Goal: Book appointment/travel/reservation

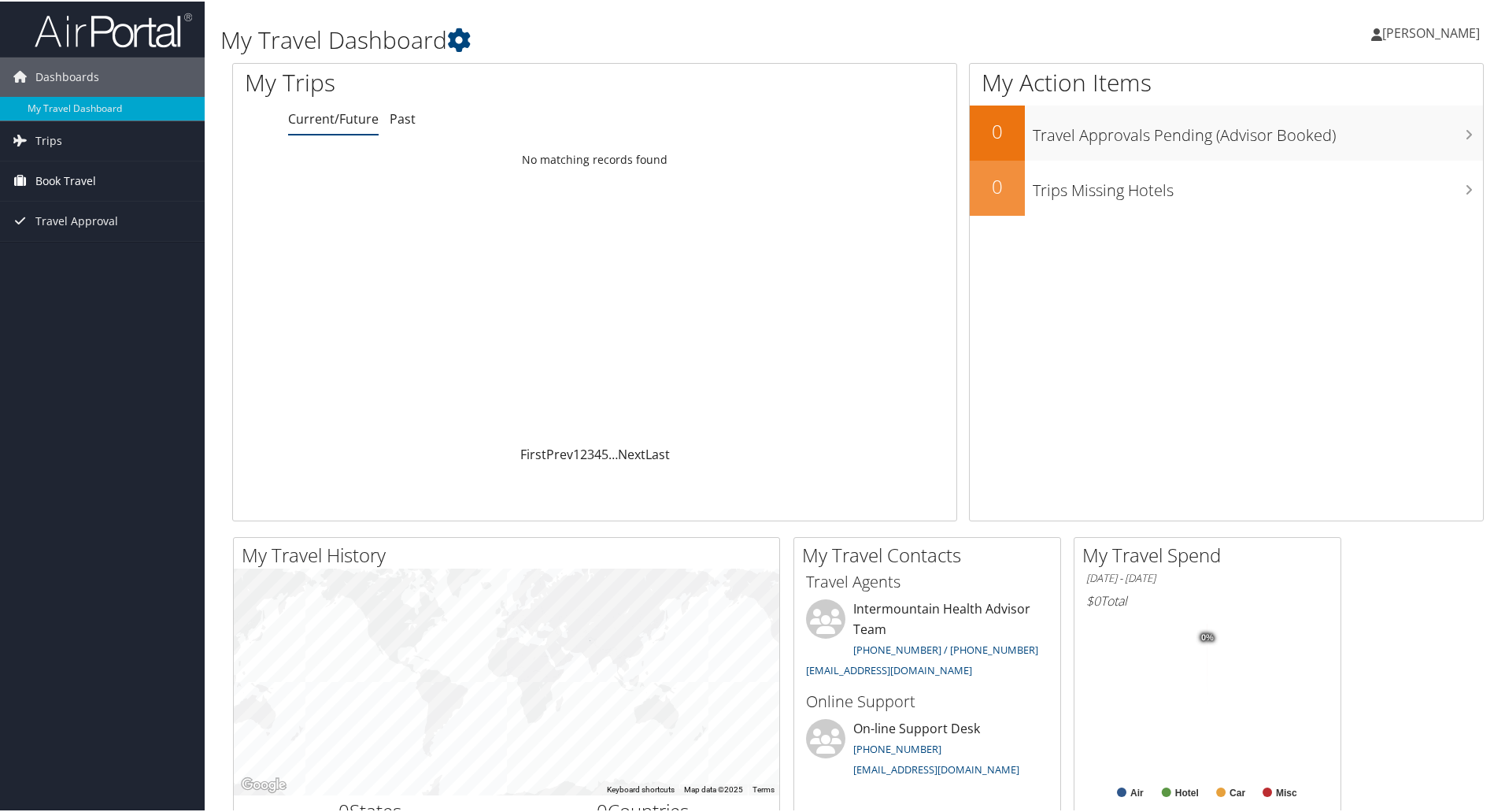
click at [101, 186] on link "Book Travel" at bounding box center [102, 179] width 205 height 39
click at [104, 210] on link "Agent Booking Request" at bounding box center [102, 210] width 205 height 24
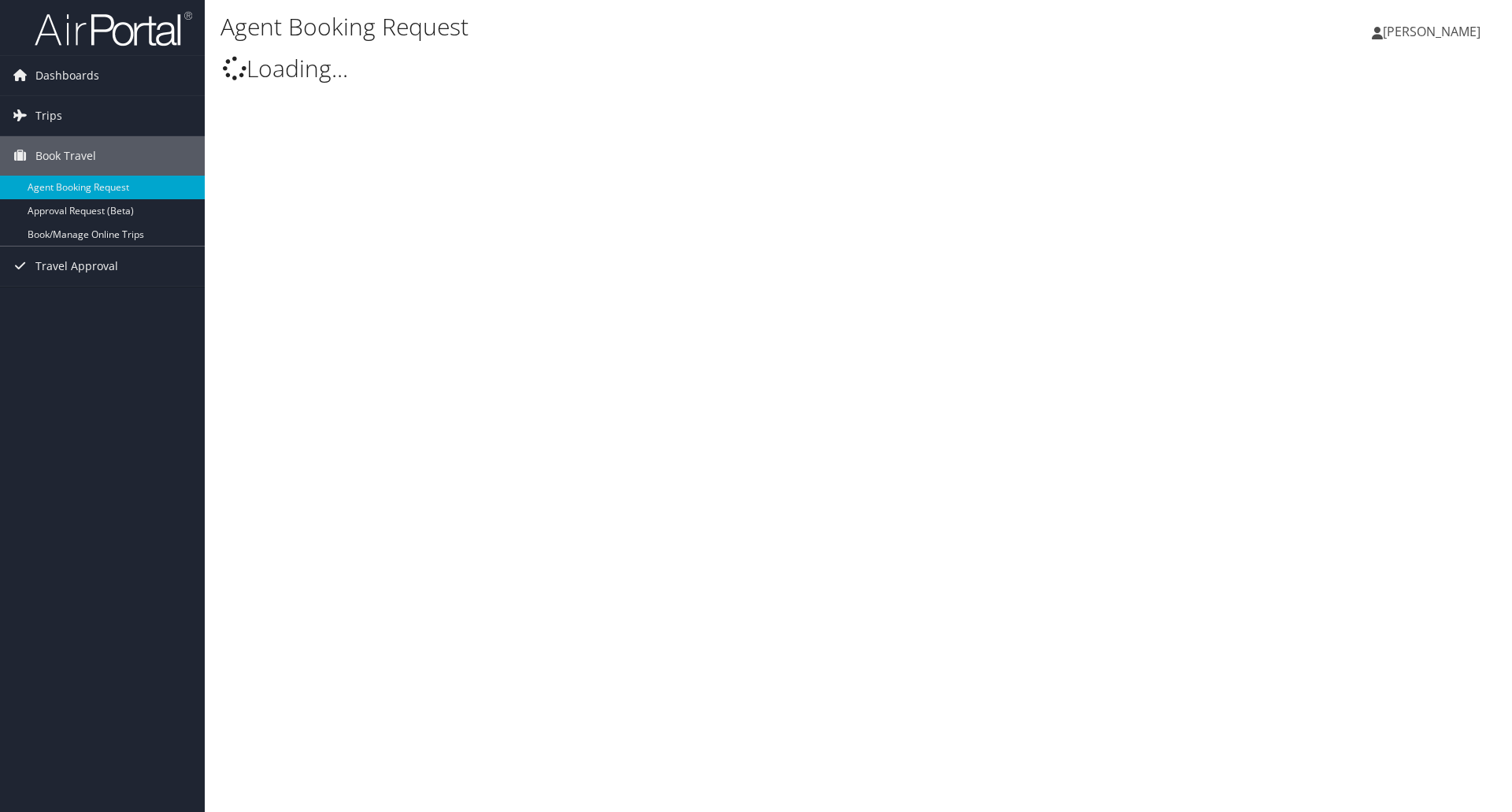
type input "Tierney Kulik"
select select "[EMAIL_ADDRESS][DOMAIN_NAME]"
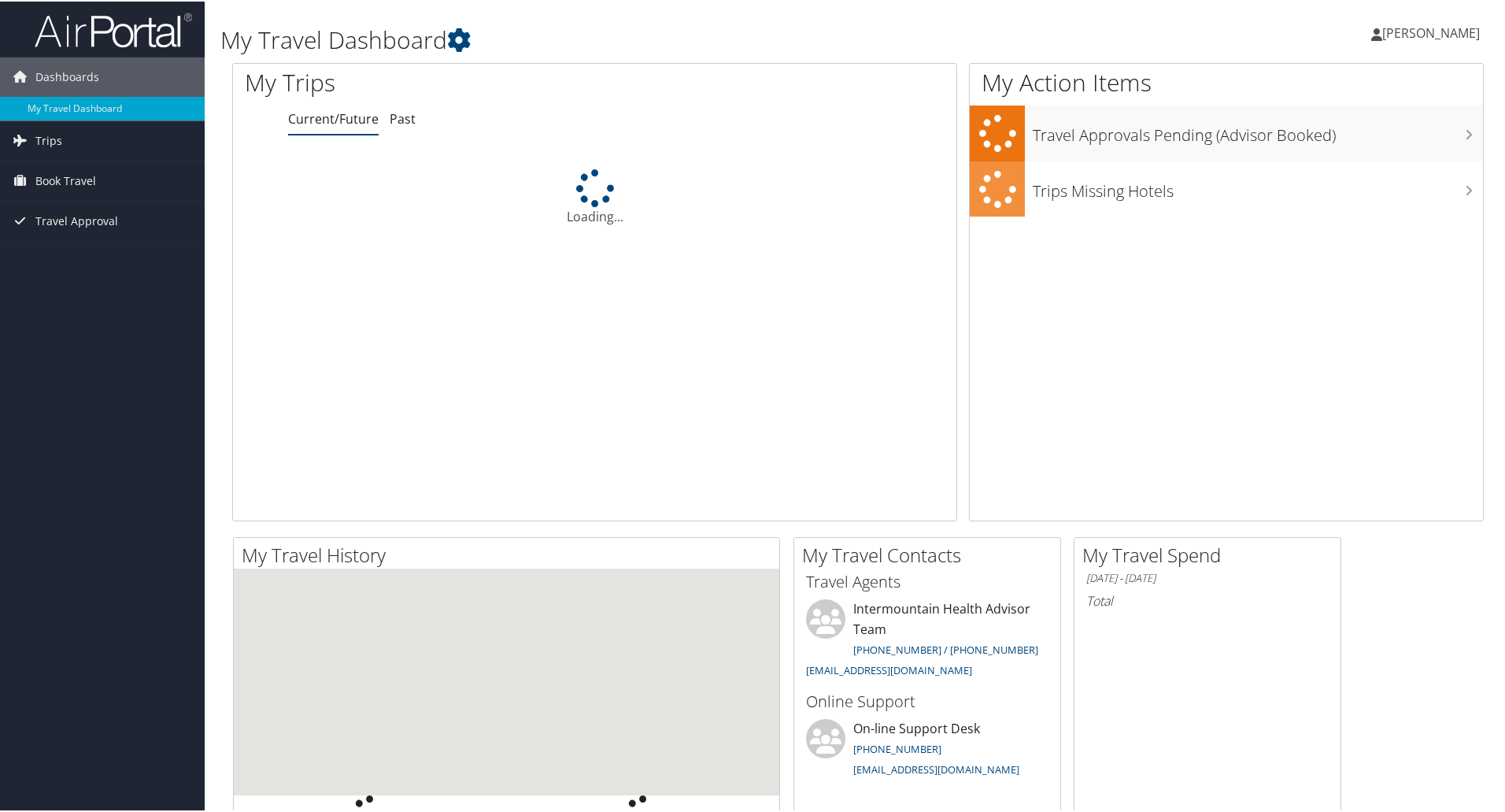
click at [20, 169] on icon at bounding box center [20, 179] width 24 height 24
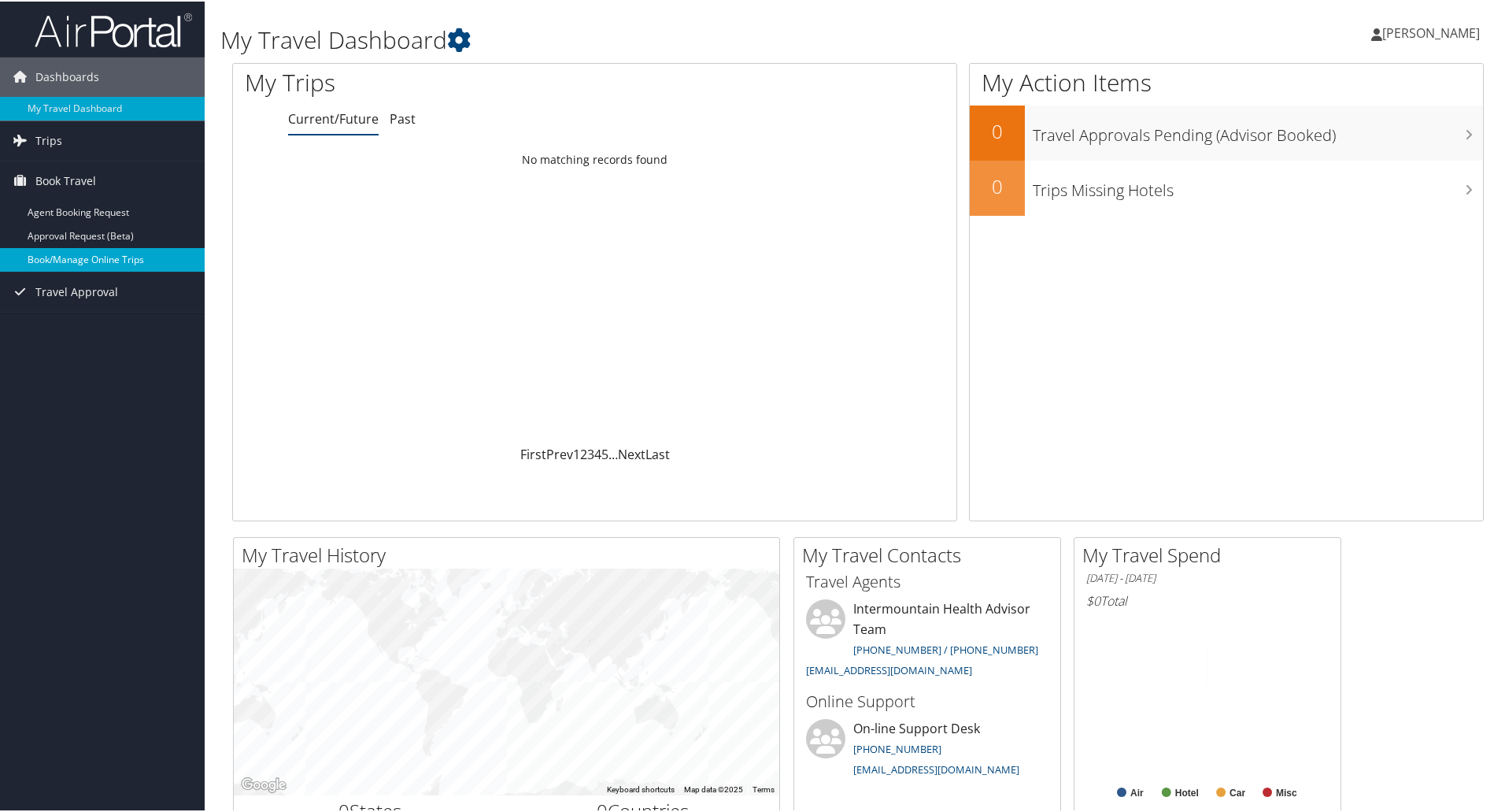
click at [80, 254] on link "Book/Manage Online Trips" at bounding box center [102, 258] width 205 height 24
